Goal: Download file/media

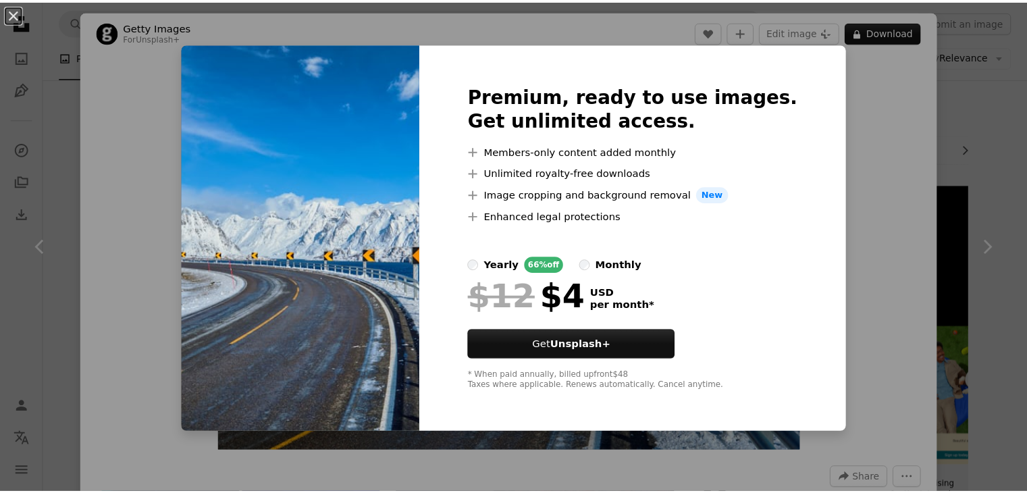
scroll to position [608, 0]
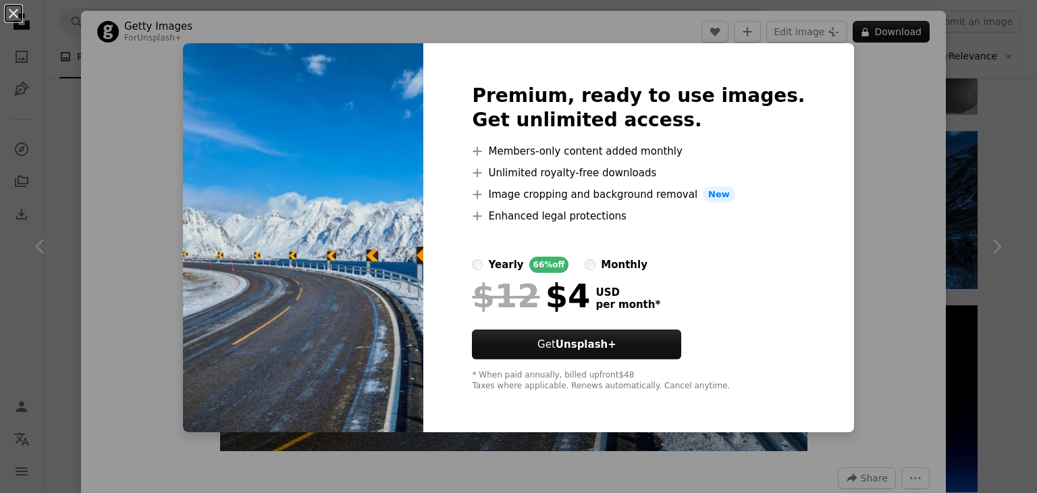
click at [836, 146] on div "An X shape Premium, ready to use images. Get unlimited access. A plus sign Memb…" at bounding box center [518, 246] width 1037 height 493
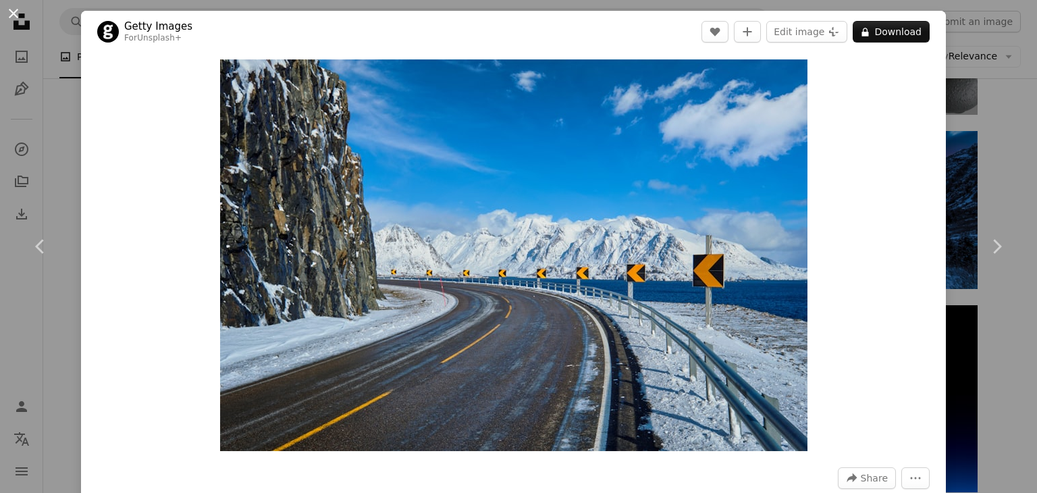
click at [5, 7] on button "An X shape" at bounding box center [13, 13] width 16 height 16
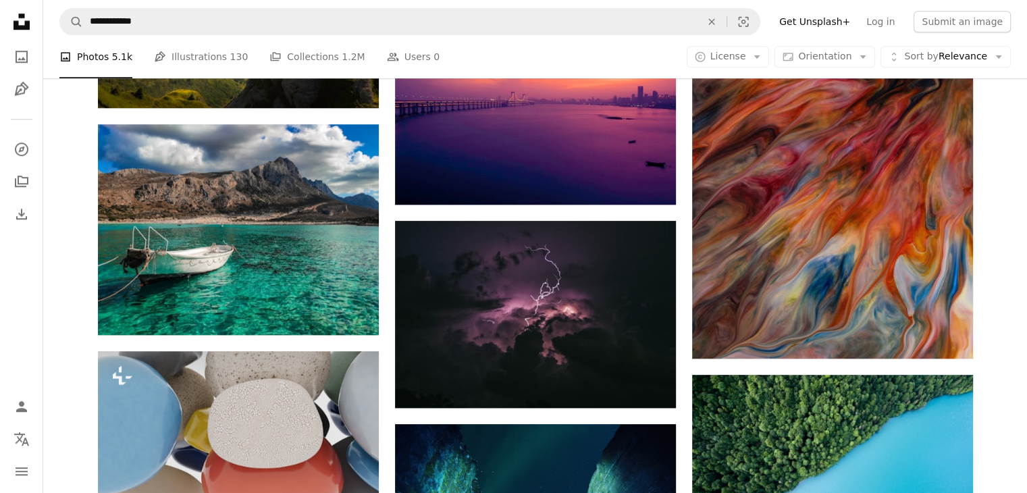
scroll to position [1215, 0]
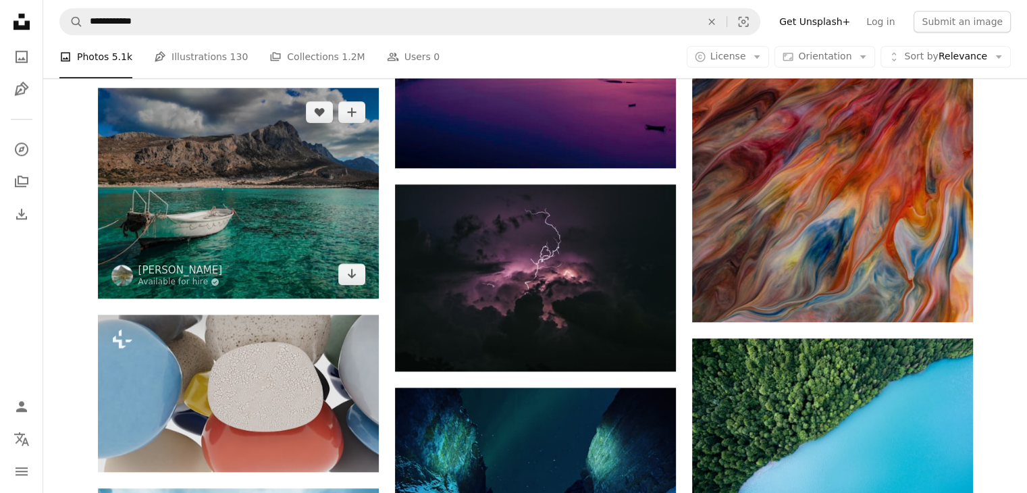
click at [211, 189] on img at bounding box center [238, 193] width 281 height 211
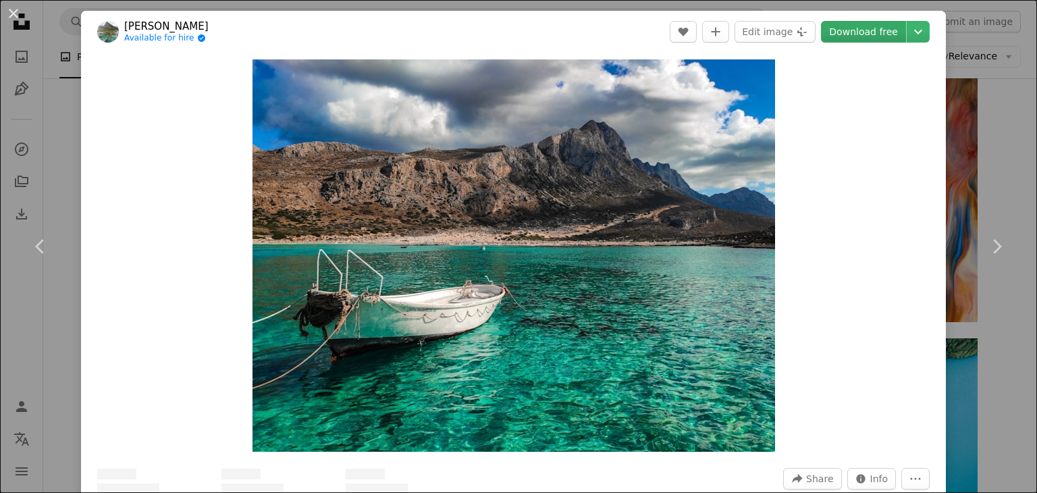
click at [859, 29] on link "Download free" at bounding box center [863, 32] width 85 height 22
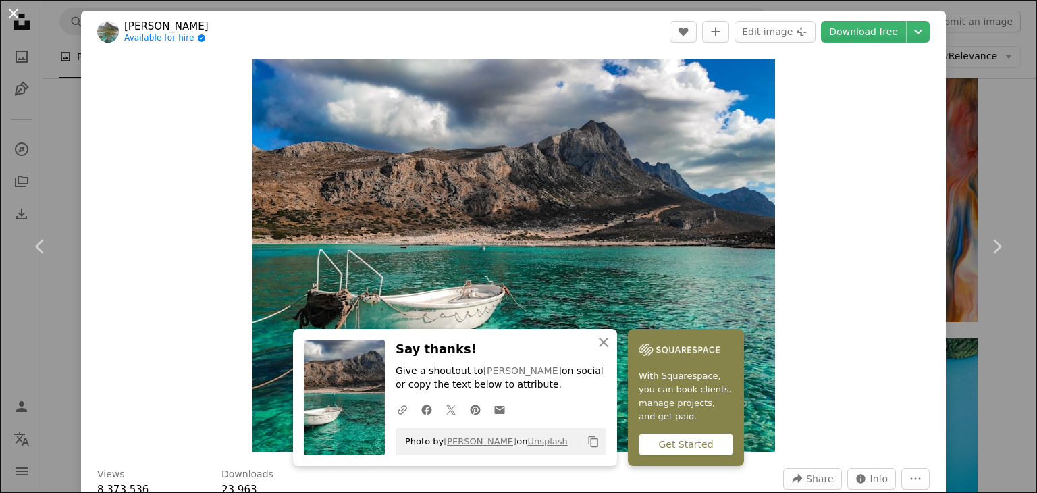
click at [15, 16] on button "An X shape" at bounding box center [13, 13] width 16 height 16
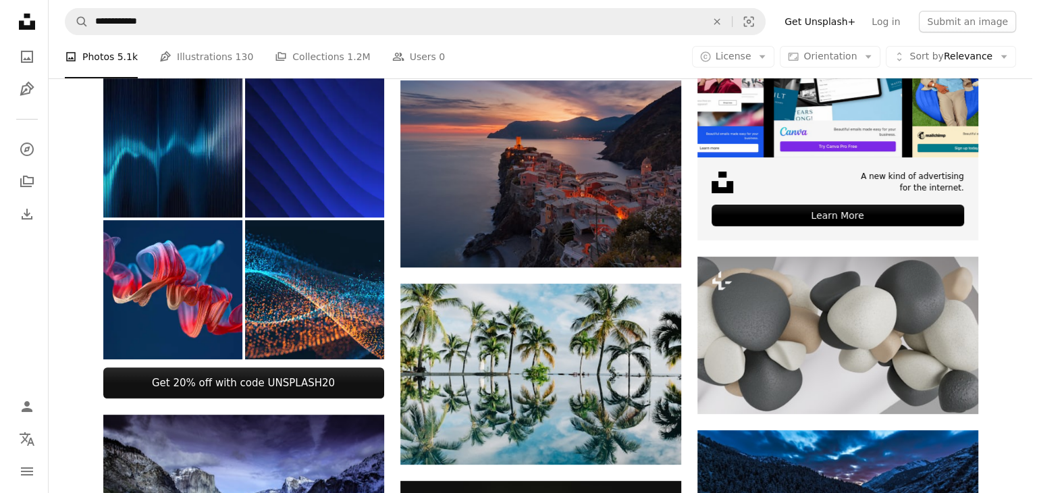
scroll to position [267, 0]
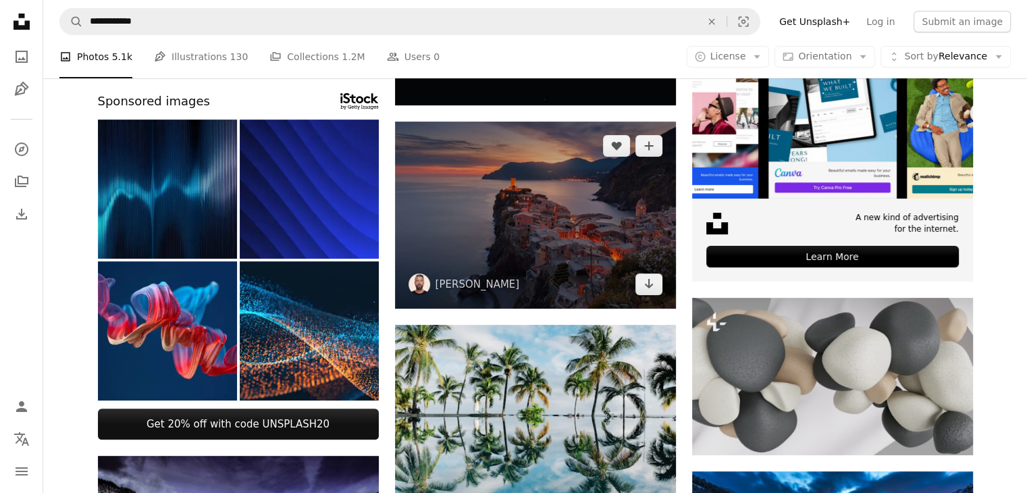
click at [529, 200] on img at bounding box center [535, 215] width 281 height 187
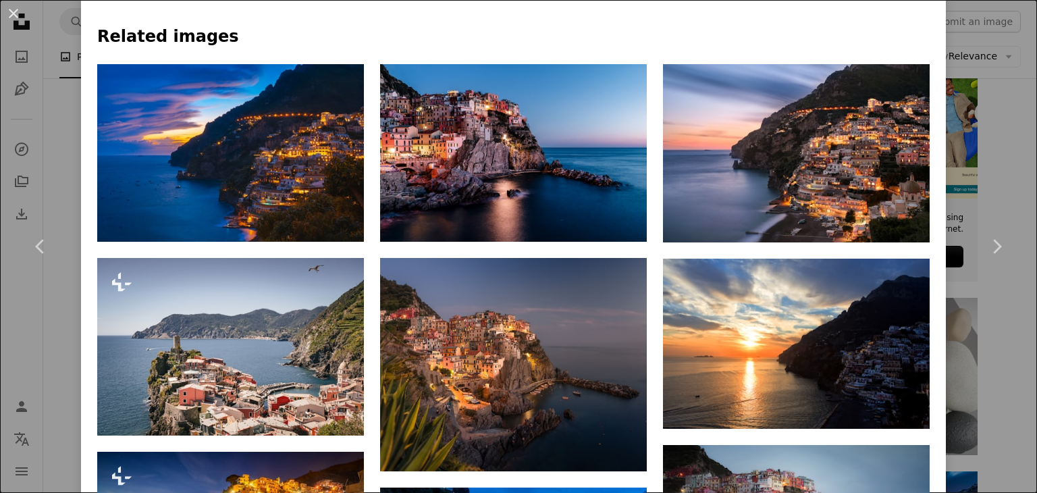
scroll to position [1080, 0]
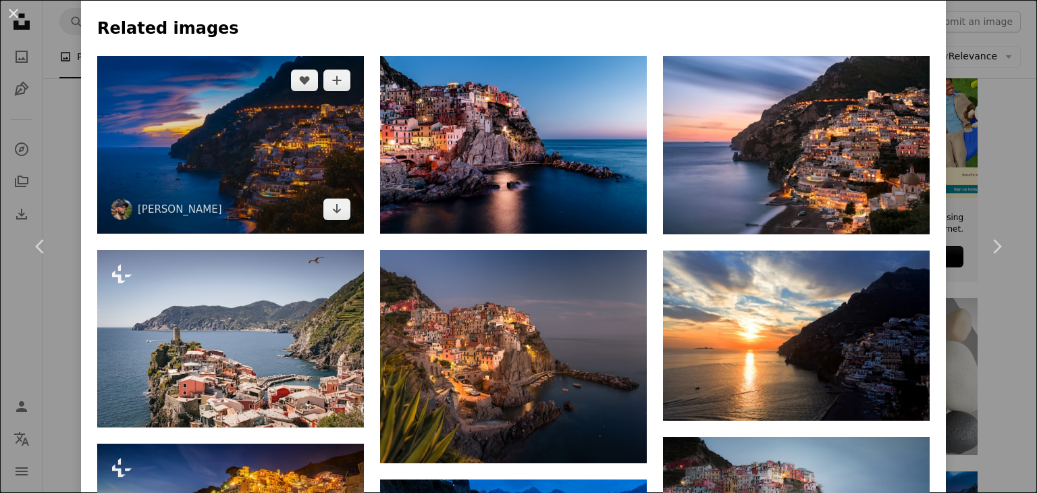
click at [255, 146] on img at bounding box center [230, 145] width 267 height 178
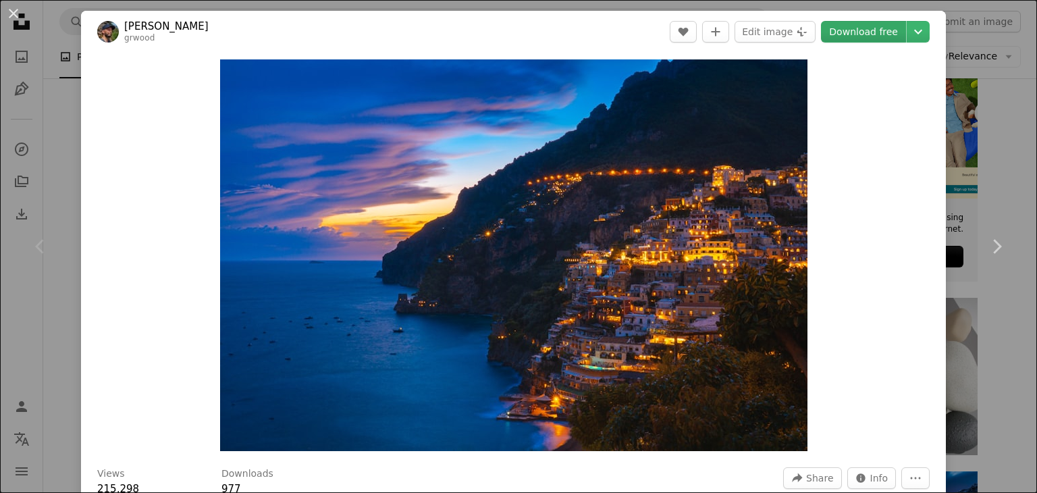
click at [832, 30] on link "Download free" at bounding box center [863, 32] width 85 height 22
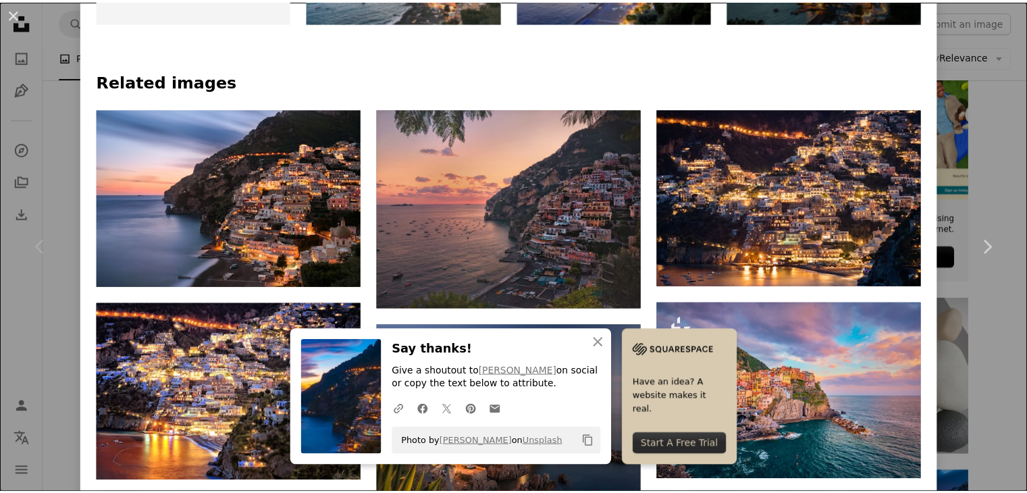
scroll to position [1418, 0]
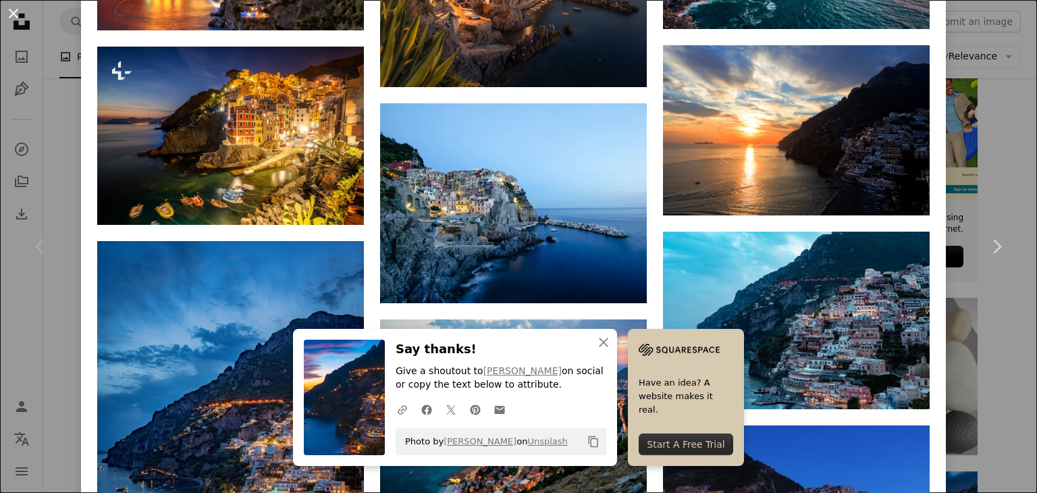
click at [11, 7] on button "An X shape" at bounding box center [13, 13] width 16 height 16
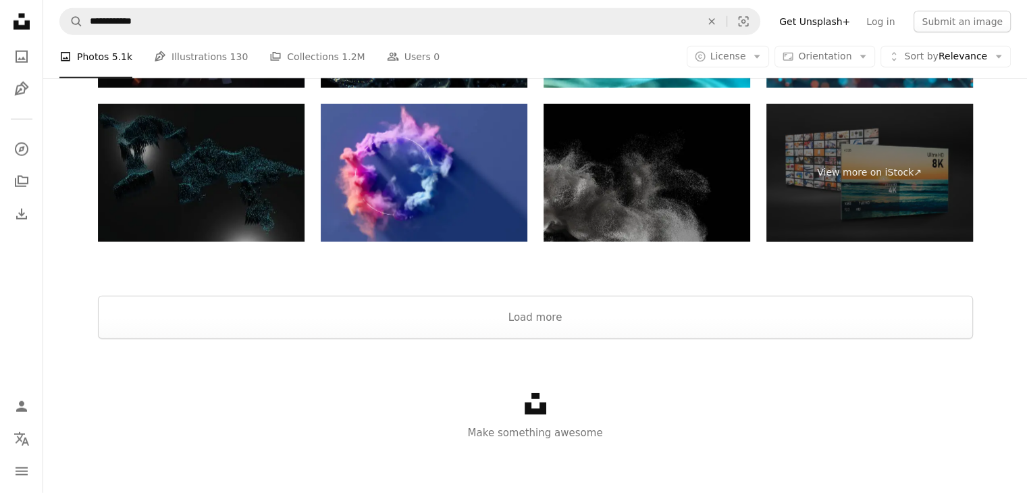
scroll to position [3643, 0]
